Goal: Check status: Check status

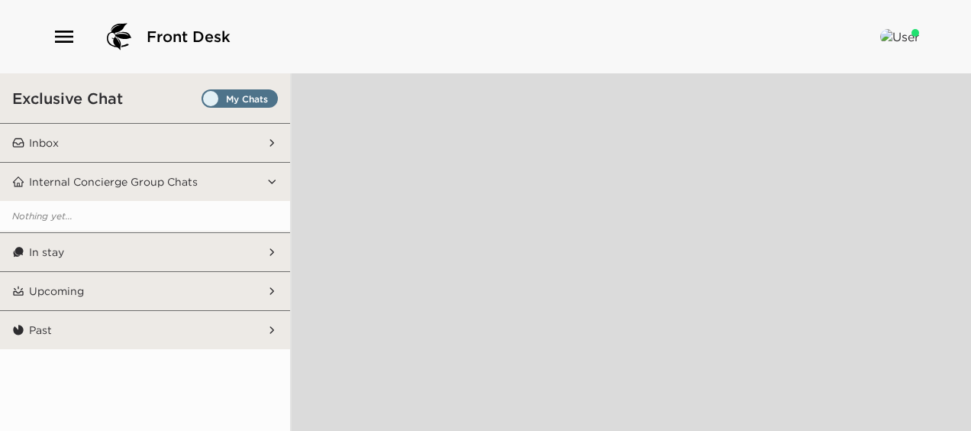
click at [63, 31] on icon "button" at bounding box center [64, 37] width 18 height 12
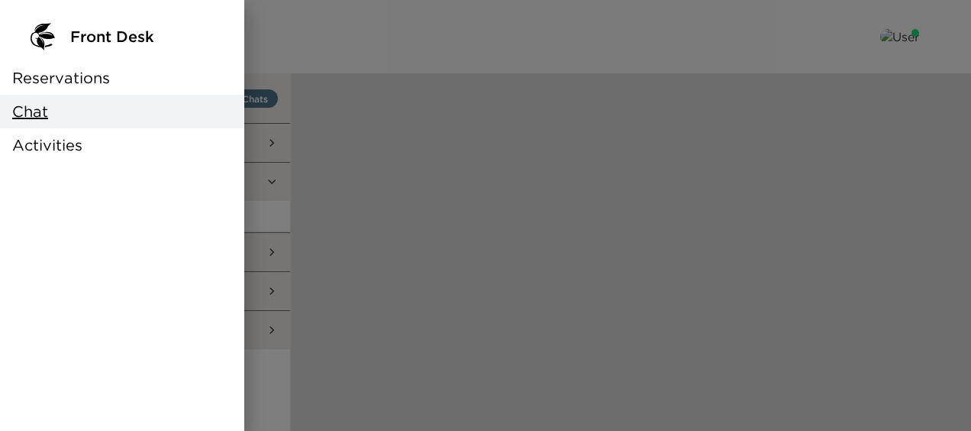
click at [76, 90] on div "Reservations" at bounding box center [122, 78] width 244 height 34
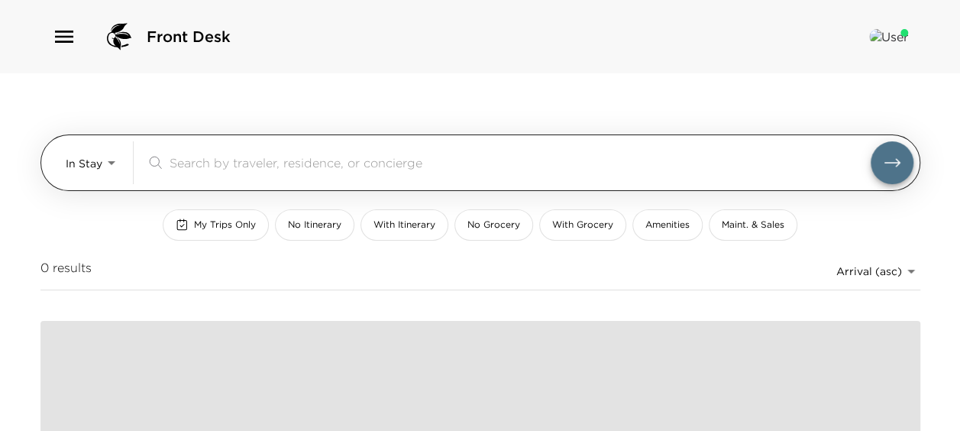
click at [108, 166] on body "Front Desk In Stay In-Stay ​ My Trips Only No Itinerary With Itinerary No Groce…" at bounding box center [480, 215] width 960 height 431
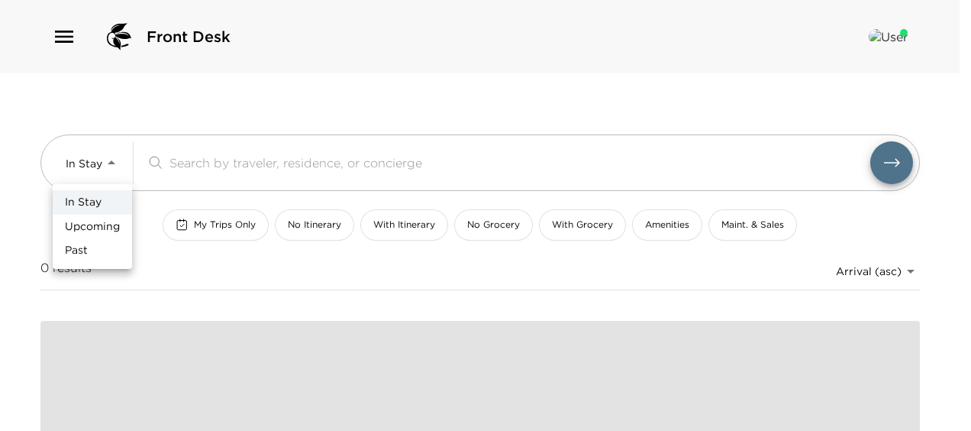
click at [98, 224] on span "Upcoming" at bounding box center [92, 226] width 55 height 15
type input "Upcoming"
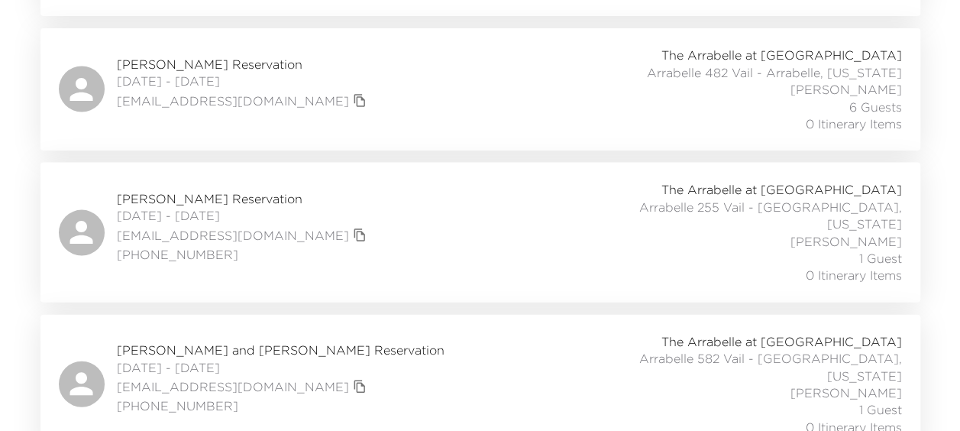
scroll to position [1527, 0]
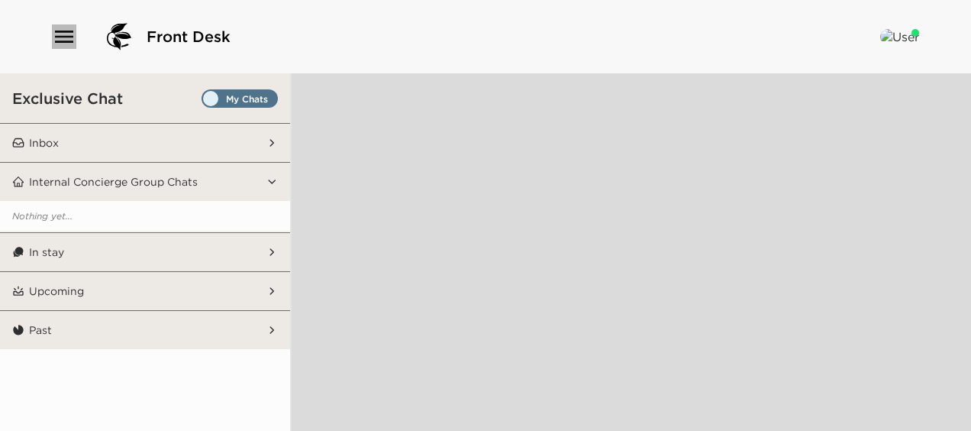
click at [63, 32] on icon "button" at bounding box center [64, 37] width 18 height 12
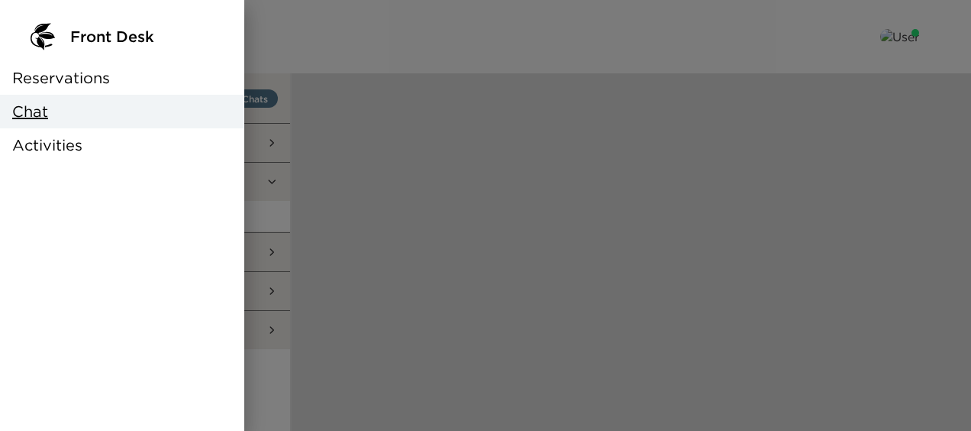
click at [87, 79] on span "Reservations" at bounding box center [61, 77] width 98 height 21
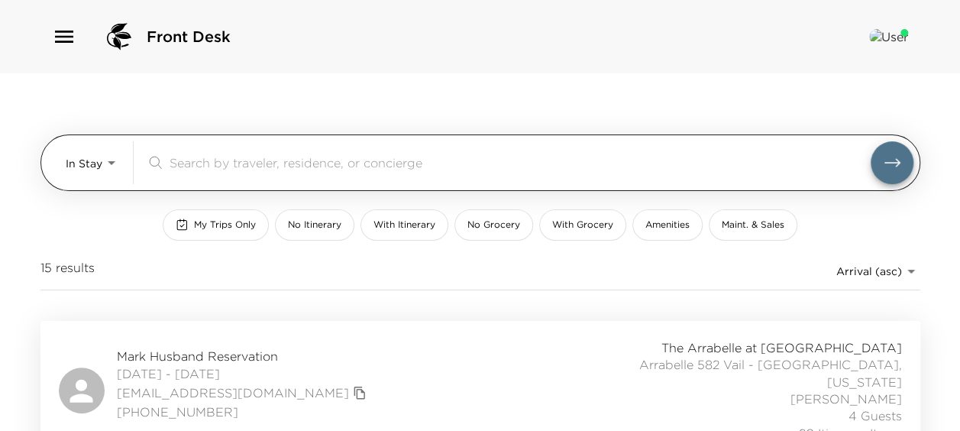
click at [103, 166] on body "Front Desk In Stay In-Stay ​ My Trips Only No Itinerary With Itinerary No Groce…" at bounding box center [480, 215] width 960 height 431
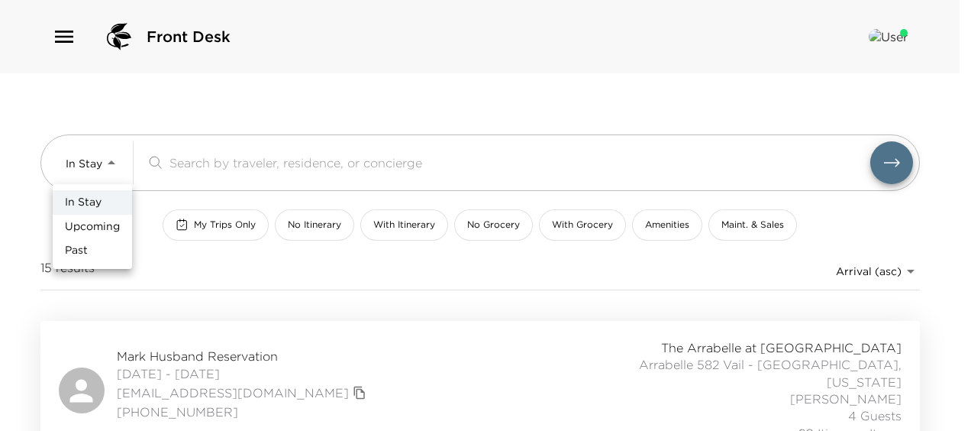
click at [96, 227] on span "Upcoming" at bounding box center [92, 226] width 55 height 15
type input "Upcoming"
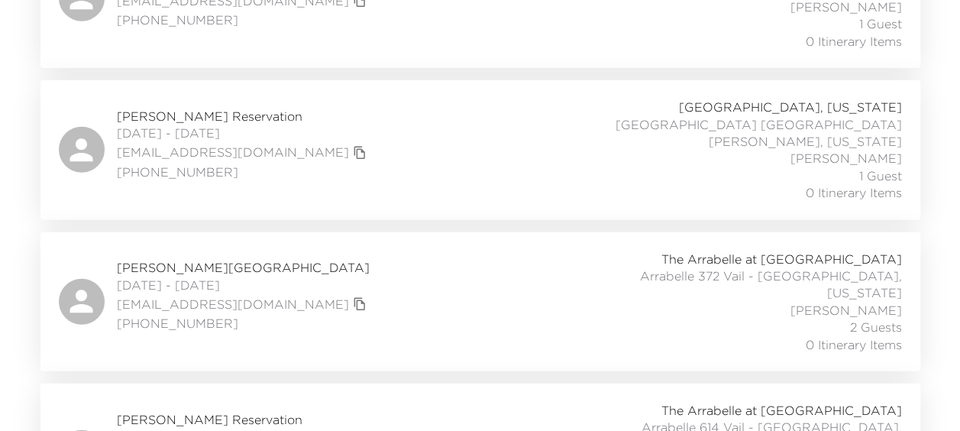
scroll to position [1908, 0]
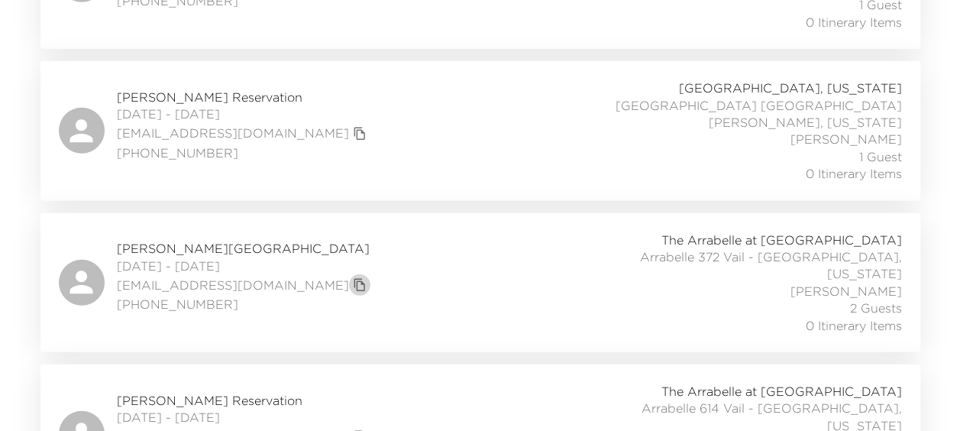
click at [353, 278] on icon "copy primary member email" at bounding box center [360, 285] width 14 height 14
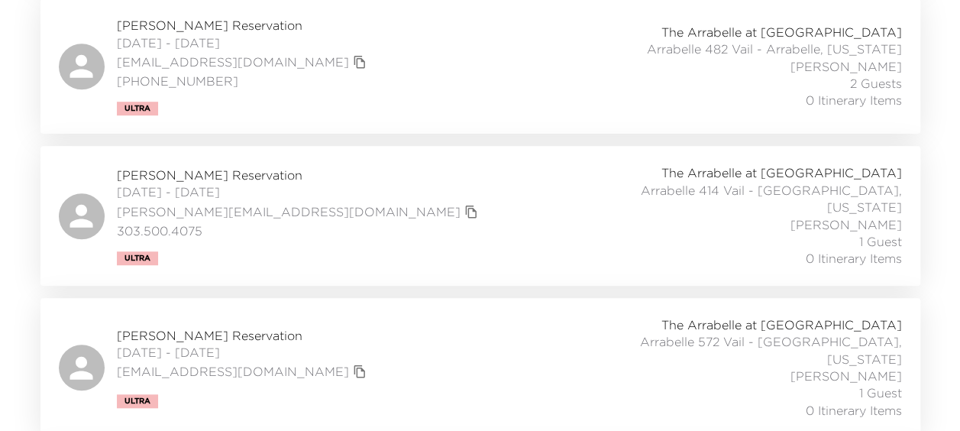
scroll to position [3359, 0]
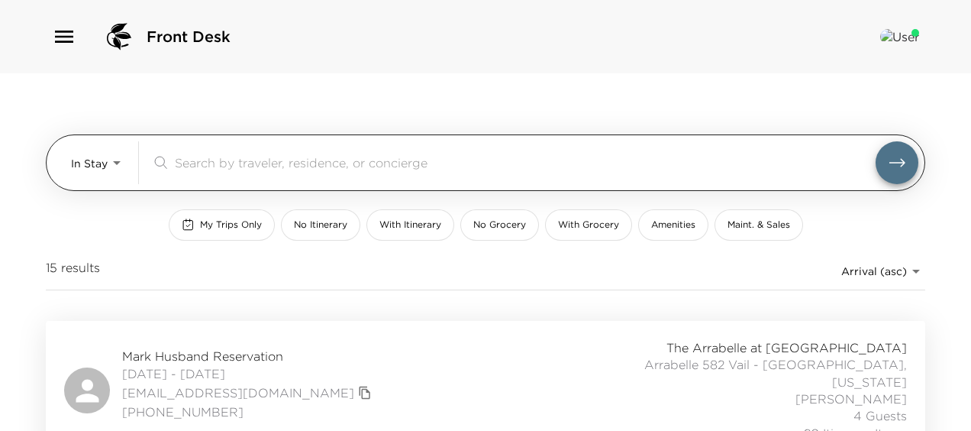
click at [108, 165] on body "Front Desk In Stay In-Stay ​ My Trips Only No Itinerary With Itinerary No Groce…" at bounding box center [485, 215] width 971 height 431
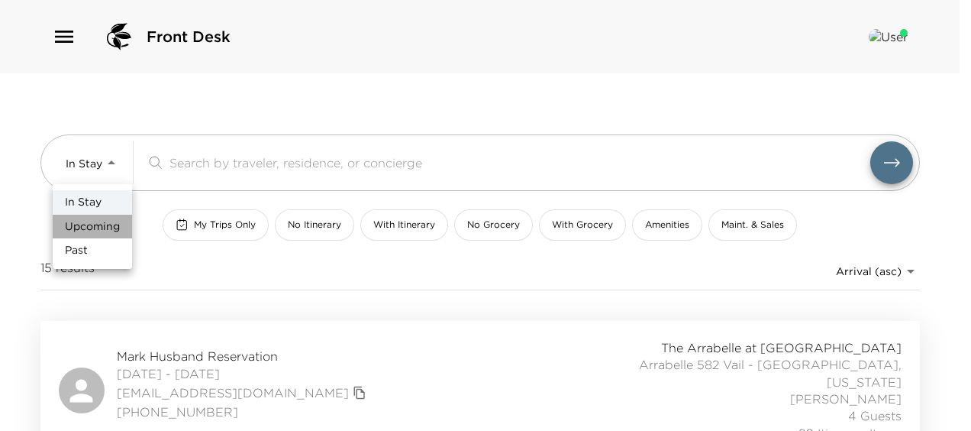
drag, startPoint x: 109, startPoint y: 219, endPoint x: 127, endPoint y: 182, distance: 41.3
click at [110, 217] on li "Upcoming" at bounding box center [92, 227] width 79 height 24
type input "Upcoming"
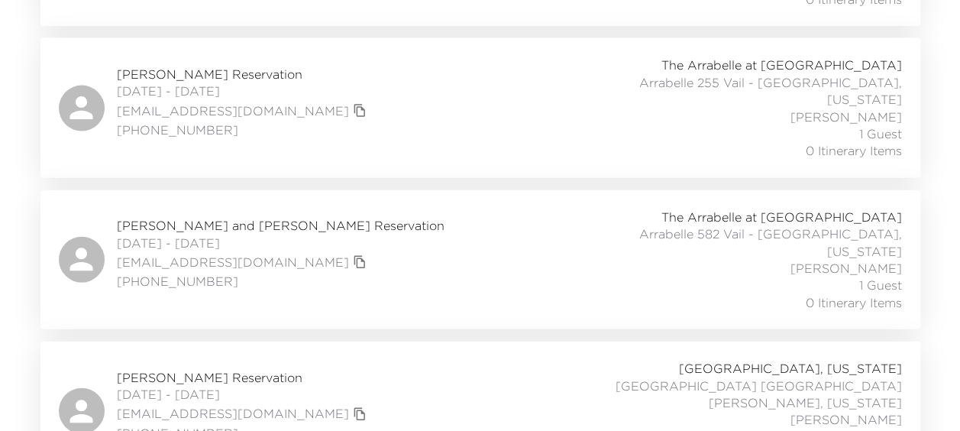
scroll to position [1603, 0]
